Goal: Task Accomplishment & Management: Manage account settings

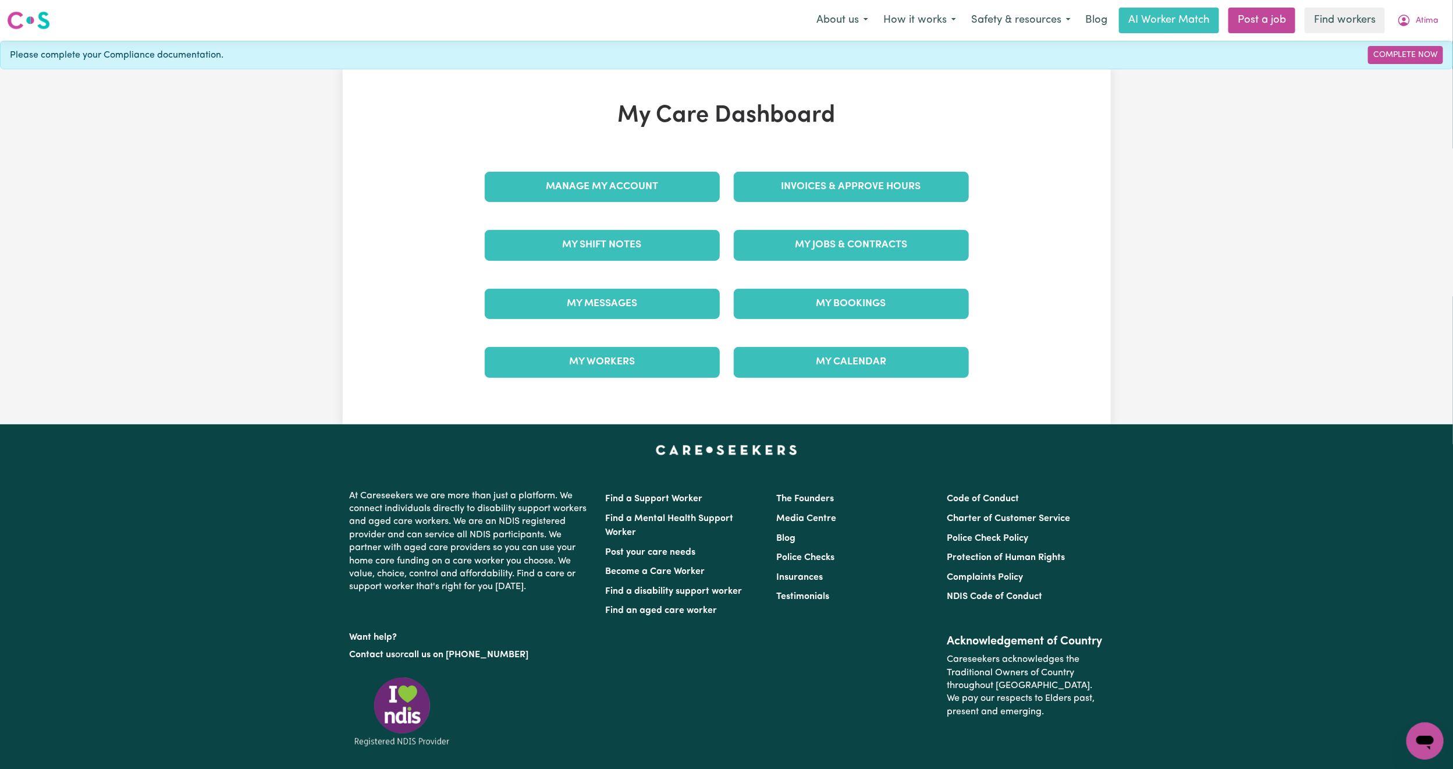
click at [613, 290] on div "My Messages" at bounding box center [602, 304] width 249 height 58
click at [612, 311] on link "My Messages" at bounding box center [602, 304] width 235 height 30
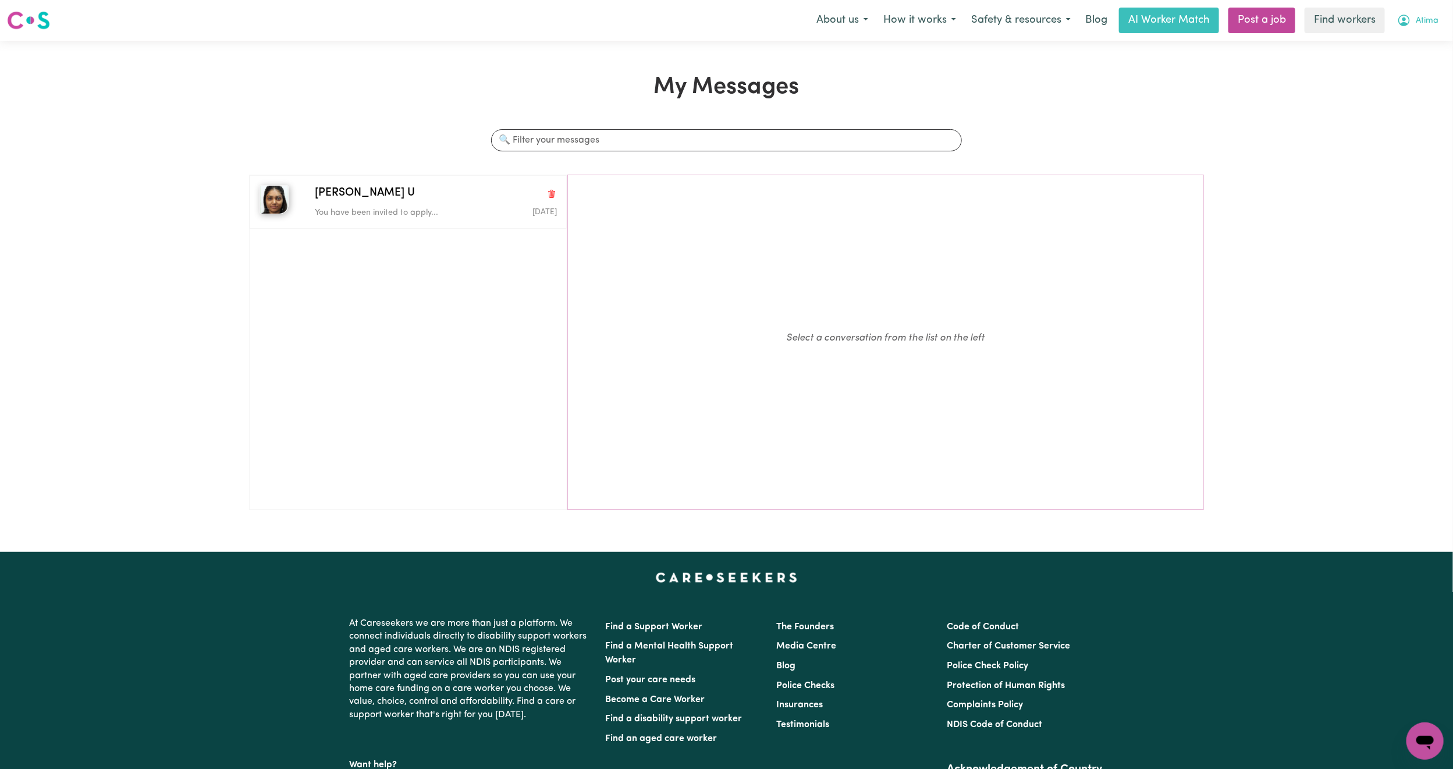
drag, startPoint x: 1420, startPoint y: 37, endPoint x: 1416, endPoint y: 18, distance: 19.6
click at [1416, 18] on nav "Menu About us How it works Safety & resources Blog AI Worker Match Post a job F…" at bounding box center [726, 20] width 1453 height 41
click at [1416, 18] on span "Atima" at bounding box center [1427, 21] width 23 height 13
click at [1388, 56] on link "Logout" at bounding box center [1400, 67] width 92 height 22
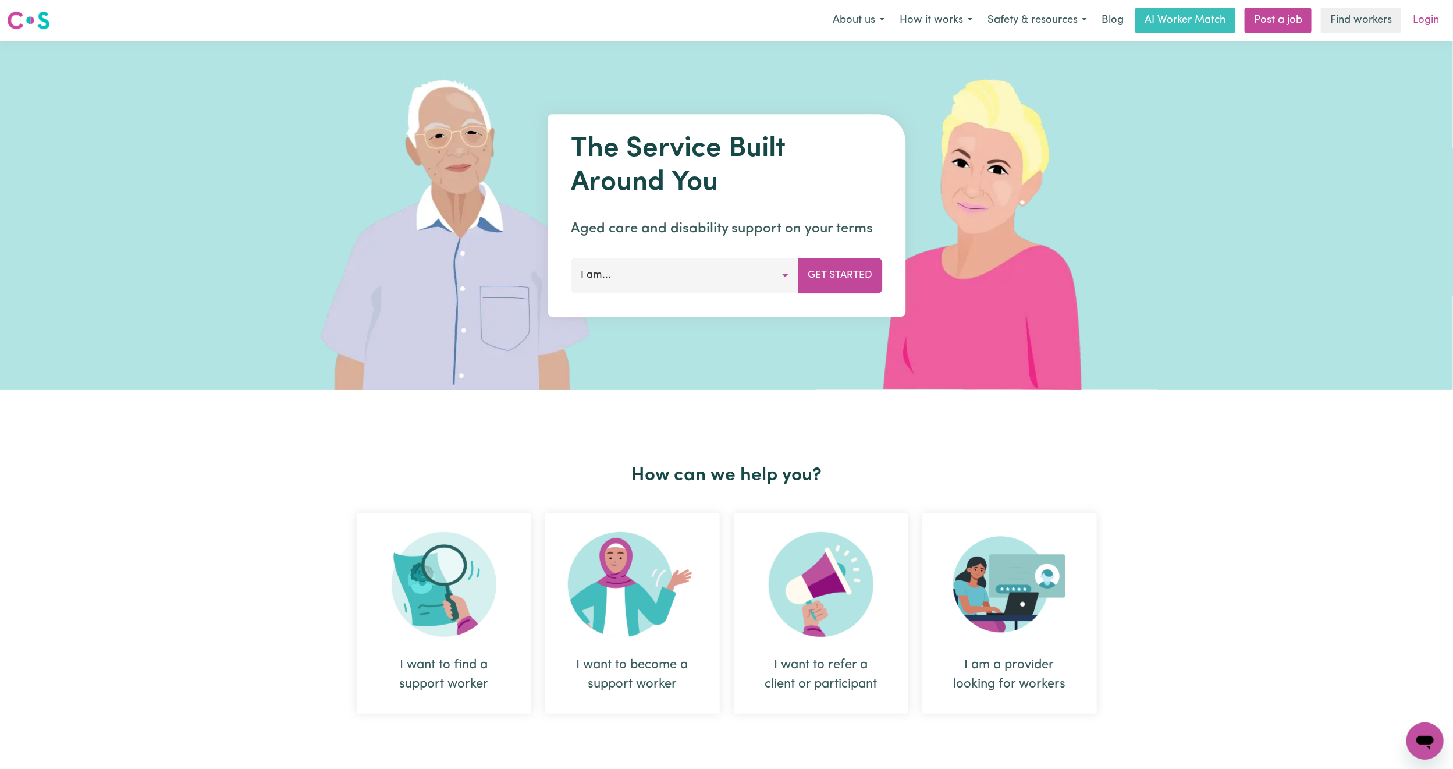
click at [1424, 12] on link "Login" at bounding box center [1426, 21] width 40 height 26
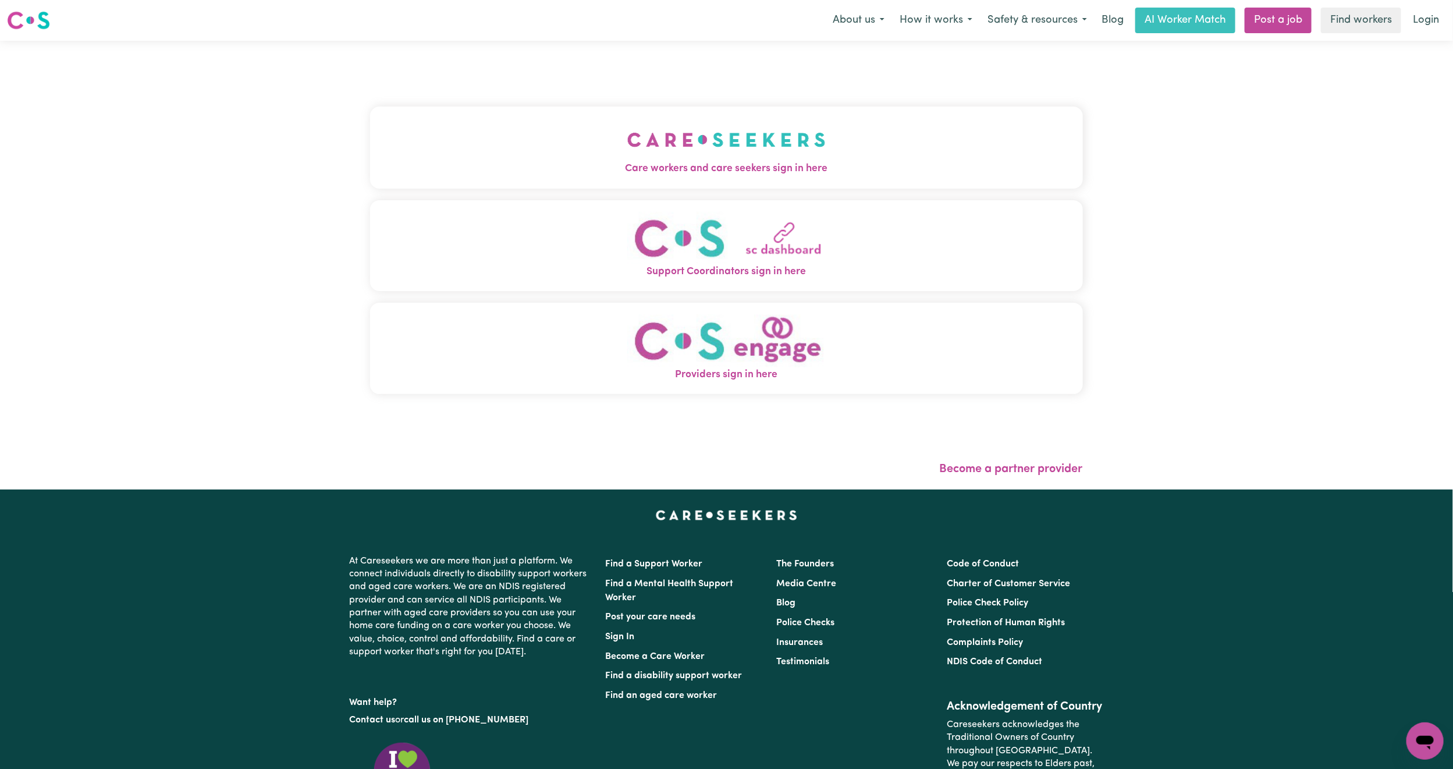
click at [807, 164] on span "Care workers and care seekers sign in here" at bounding box center [726, 168] width 713 height 15
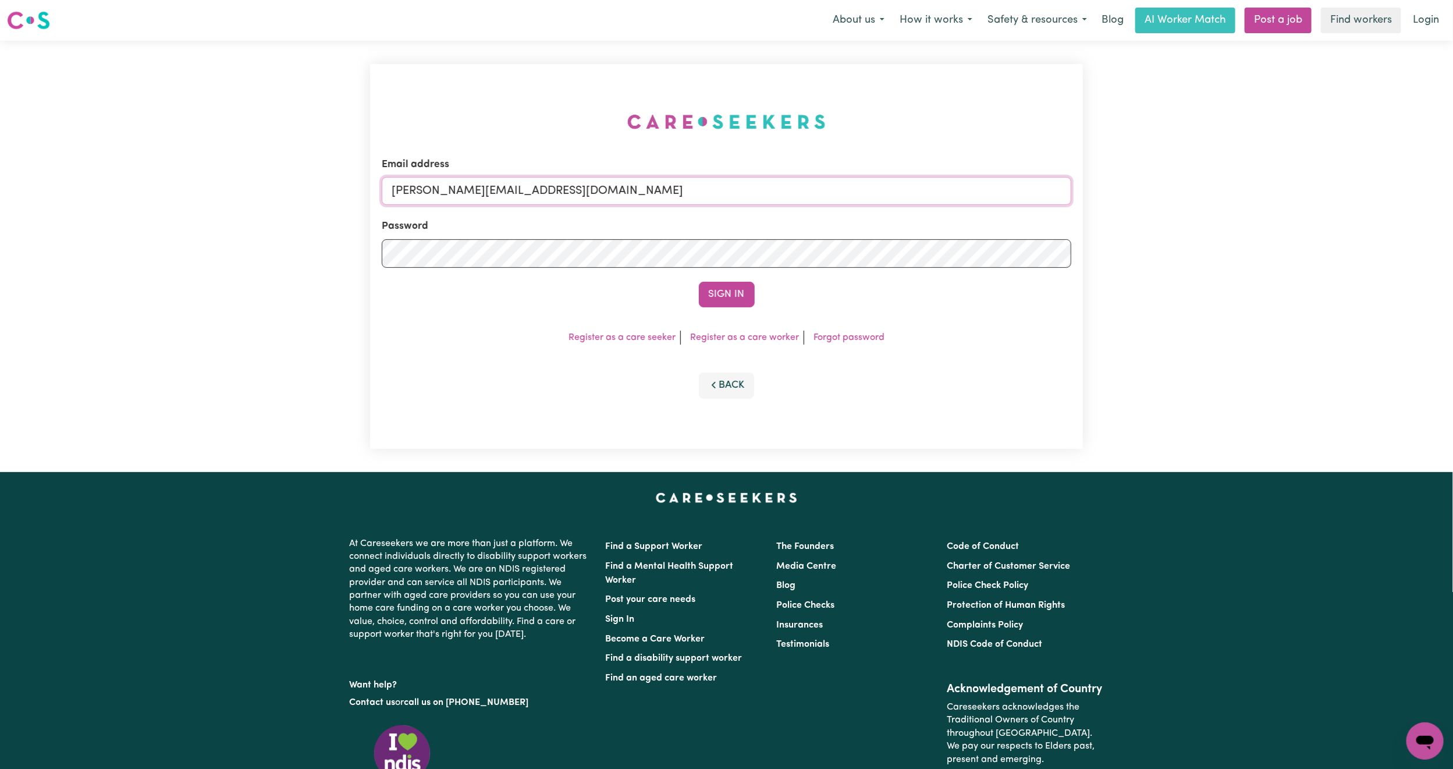
click at [449, 190] on input "[PERSON_NAME][EMAIL_ADDRESS][DOMAIN_NAME]" at bounding box center [727, 191] width 690 height 28
drag, startPoint x: 454, startPoint y: 187, endPoint x: 714, endPoint y: 201, distance: 260.5
click at [714, 201] on input "[EMAIL_ADDRESS][PERSON_NAME][DOMAIN_NAME]" at bounding box center [727, 191] width 690 height 28
type input "[EMAIL_ADDRESS][DOMAIN_NAME]"
click at [699, 282] on button "Sign In" at bounding box center [727, 295] width 56 height 26
